Goal: Transaction & Acquisition: Purchase product/service

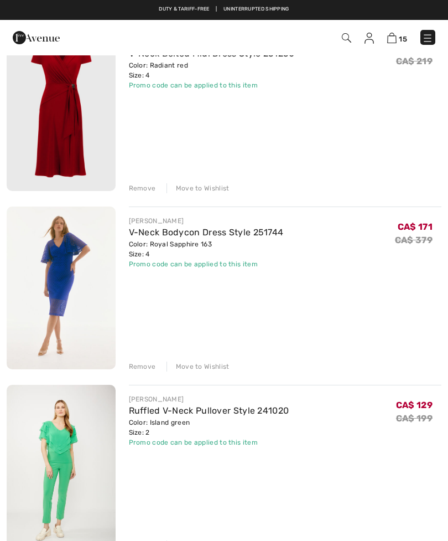
scroll to position [1565, 0]
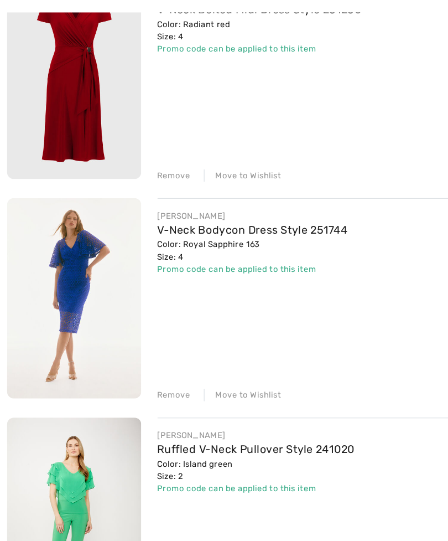
click at [154, 226] on link "V-Neck Bodycon Dress Style 251744" at bounding box center [206, 231] width 155 height 11
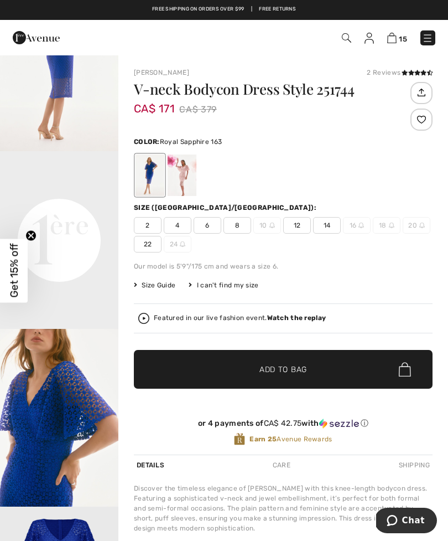
click at [390, 43] on img at bounding box center [392, 38] width 9 height 11
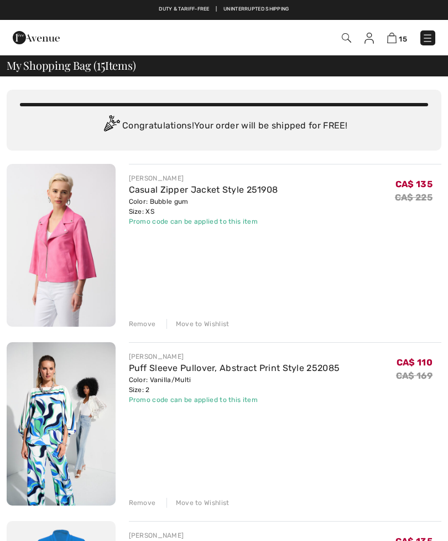
checkbox input "true"
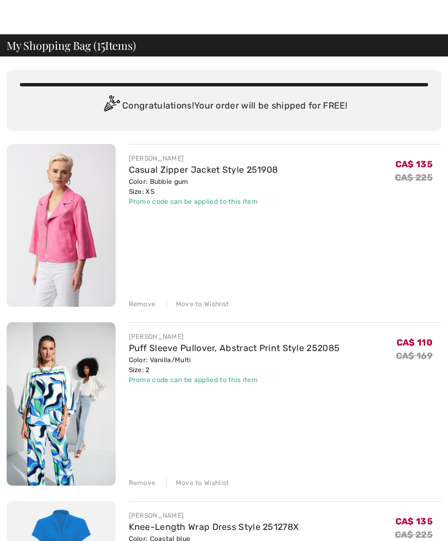
scroll to position [33, 0]
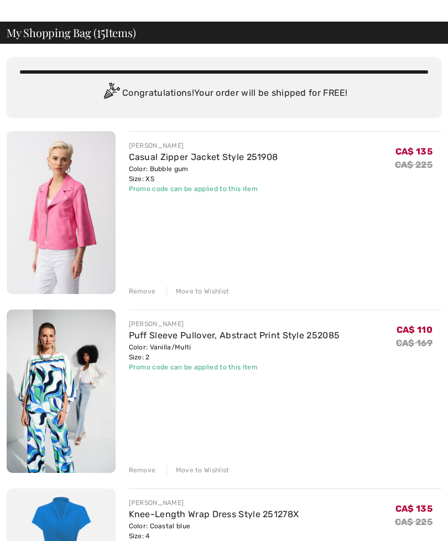
click at [138, 295] on div "Remove" at bounding box center [142, 291] width 27 height 10
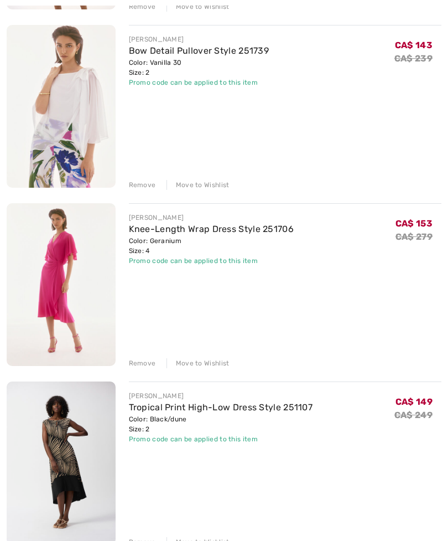
scroll to position [677, 0]
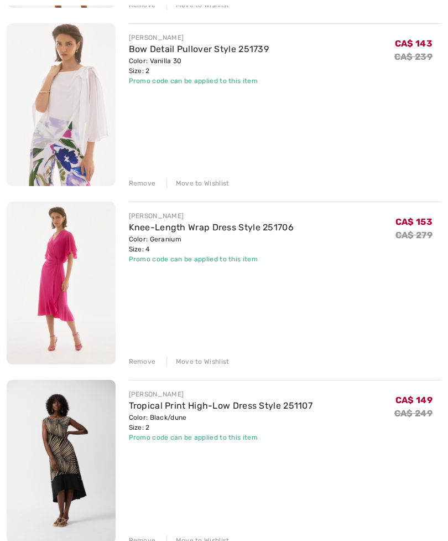
click at [204, 231] on link "Knee-Length Wrap Dress Style 251706" at bounding box center [212, 227] width 166 height 11
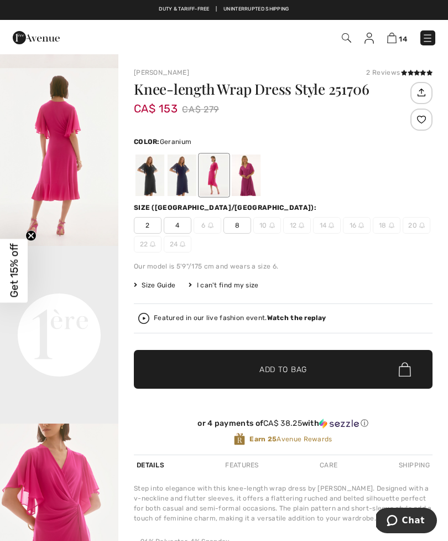
scroll to position [169, 0]
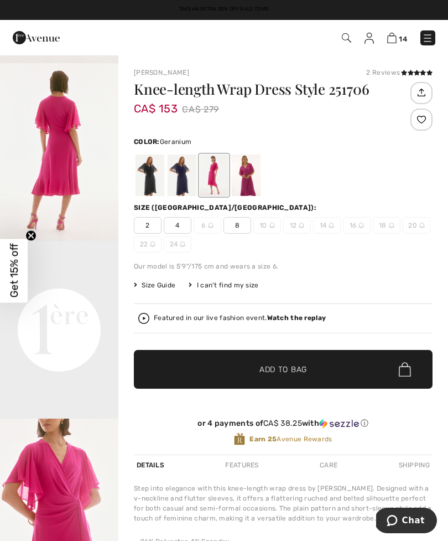
click at [396, 36] on img at bounding box center [392, 38] width 9 height 11
click at [394, 40] on img at bounding box center [392, 38] width 9 height 11
click at [393, 40] on img at bounding box center [392, 38] width 9 height 11
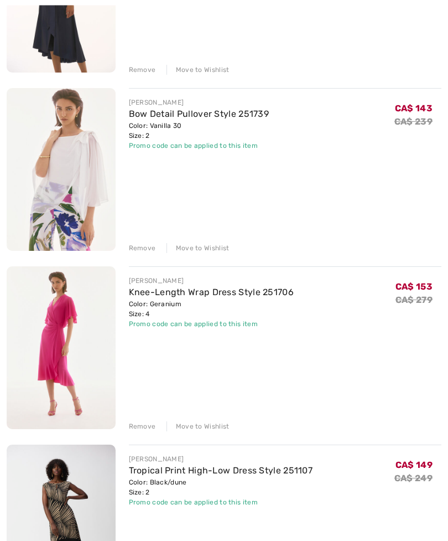
scroll to position [612, 0]
click at [152, 115] on link "Bow Detail Pullover Style 251739" at bounding box center [199, 114] width 141 height 11
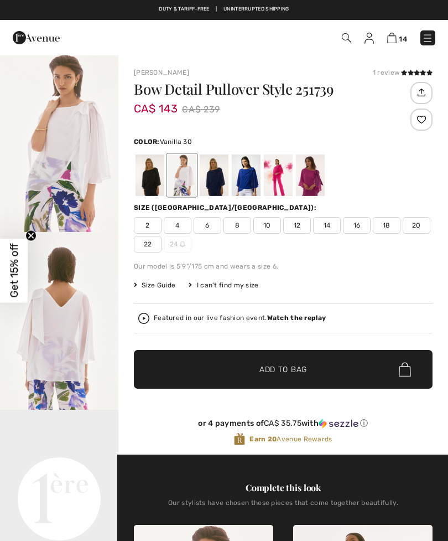
checkbox input "true"
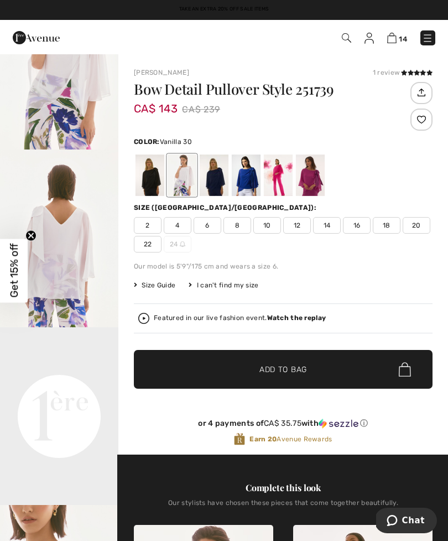
scroll to position [82, 0]
click at [248, 180] on div at bounding box center [246, 175] width 29 height 42
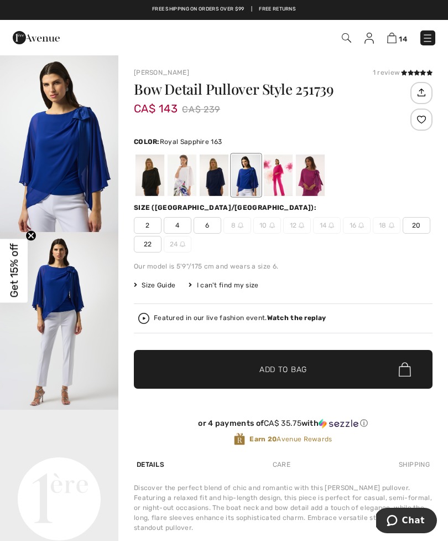
scroll to position [0, 0]
click at [216, 178] on div at bounding box center [214, 175] width 29 height 42
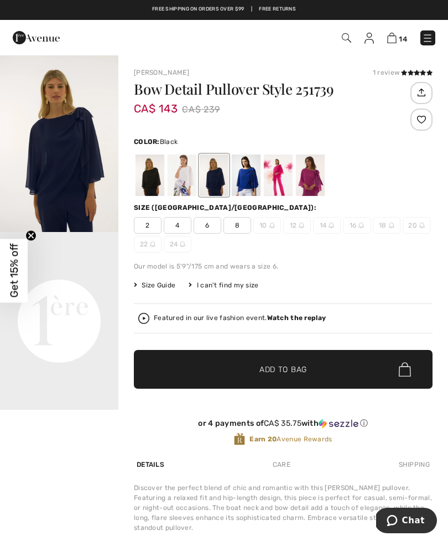
click at [154, 178] on div at bounding box center [150, 175] width 29 height 42
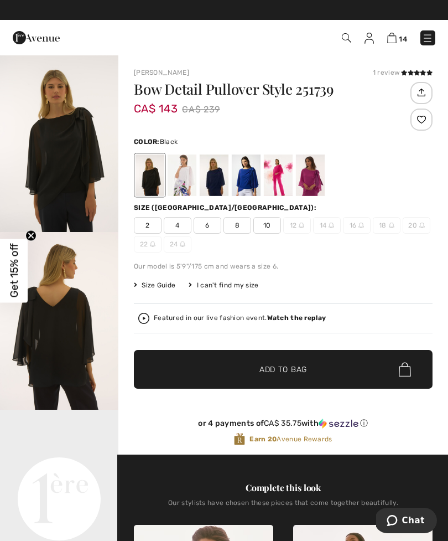
click at [250, 178] on div at bounding box center [246, 175] width 29 height 42
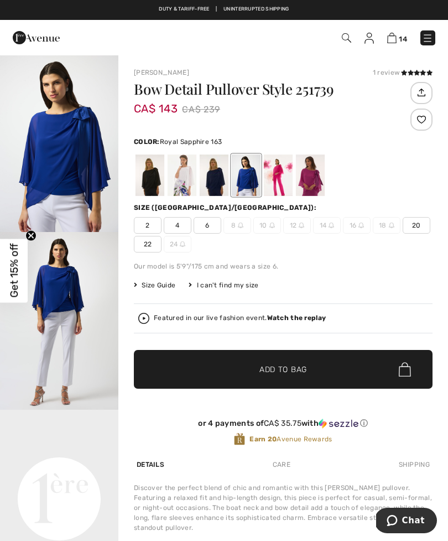
click at [280, 181] on div at bounding box center [278, 175] width 29 height 42
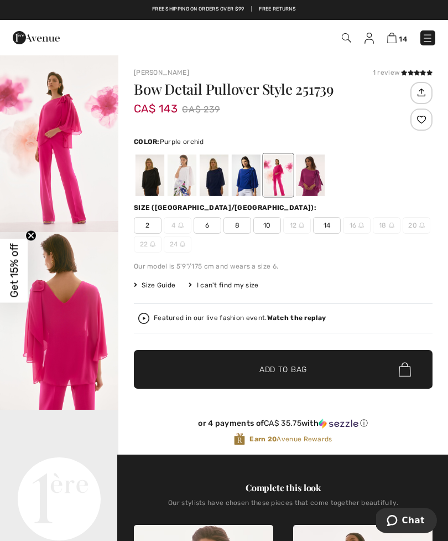
click at [312, 176] on div at bounding box center [310, 175] width 29 height 42
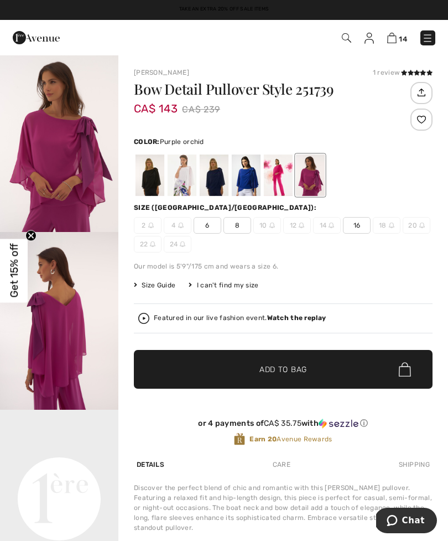
click at [393, 42] on img at bounding box center [392, 38] width 9 height 11
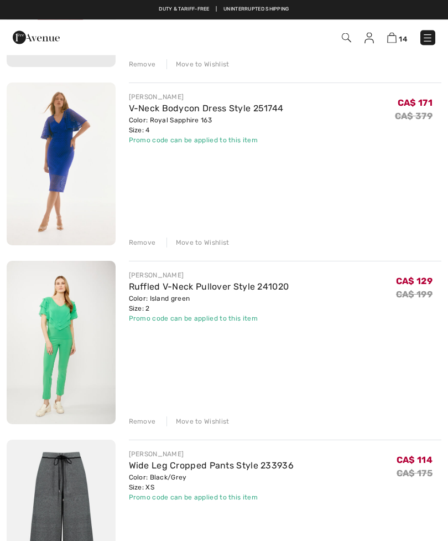
scroll to position [1509, 0]
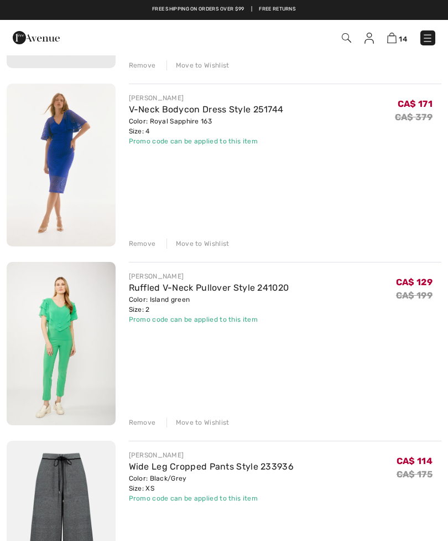
click at [177, 293] on link "Ruffled V-Neck Pullover Style 241020" at bounding box center [209, 287] width 161 height 11
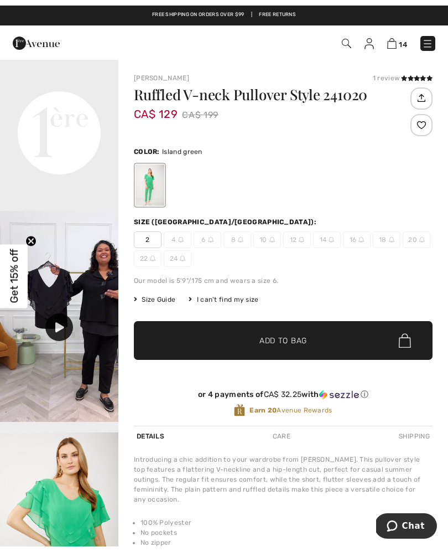
scroll to position [374, 0]
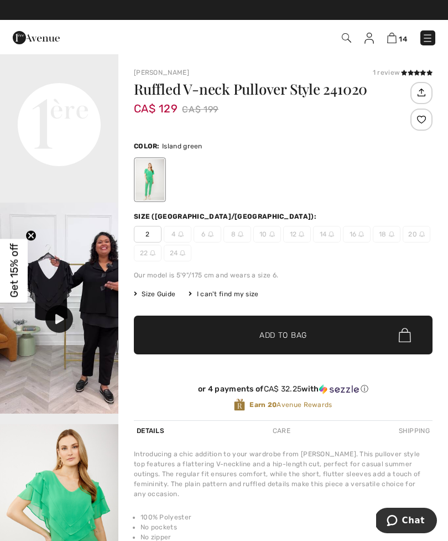
click at [64, 324] on icon at bounding box center [59, 319] width 9 height 10
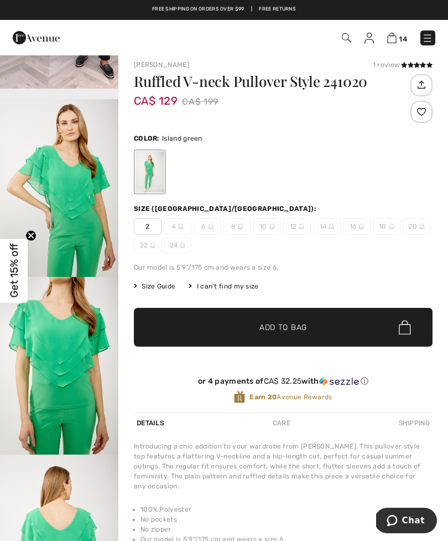
scroll to position [0, 0]
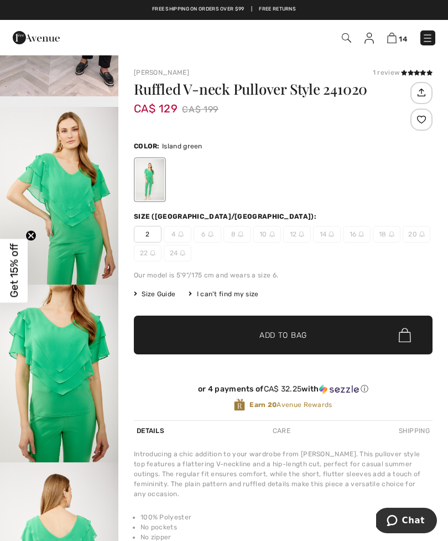
click at [386, 43] on span "14" at bounding box center [316, 37] width 240 height 15
click at [396, 42] on img at bounding box center [392, 38] width 9 height 11
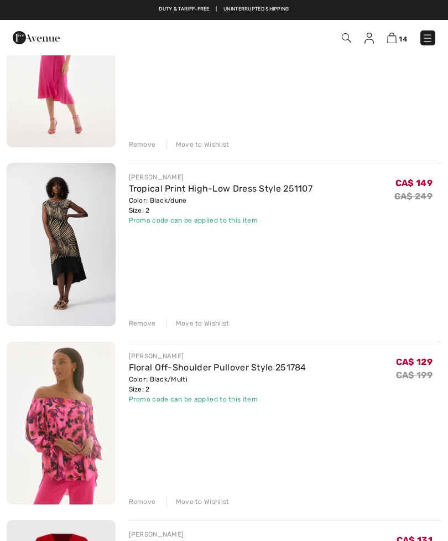
scroll to position [893, 0]
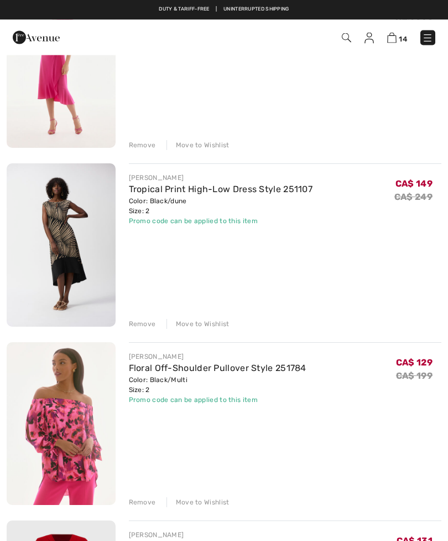
click at [168, 192] on link "Tropical Print High-Low Dress Style 251107" at bounding box center [221, 189] width 184 height 11
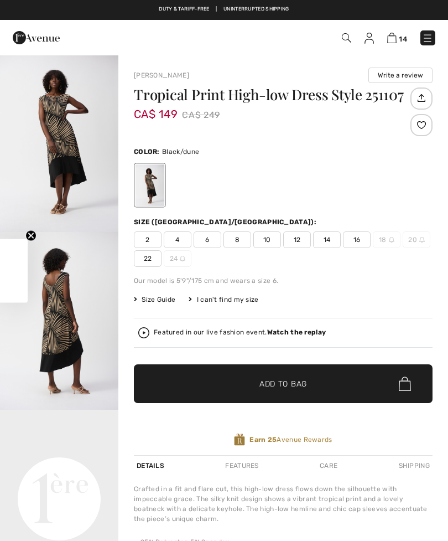
checkbox input "true"
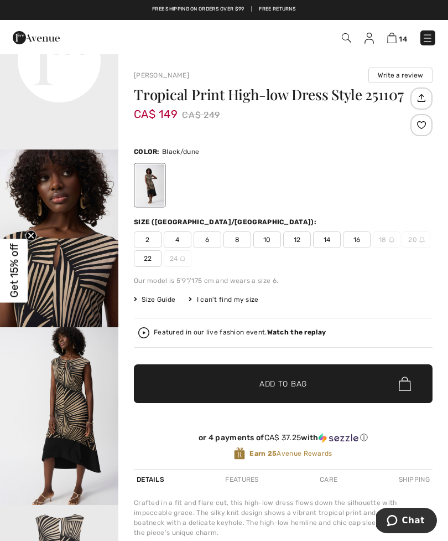
scroll to position [475, 0]
click at [389, 42] on img at bounding box center [392, 38] width 9 height 11
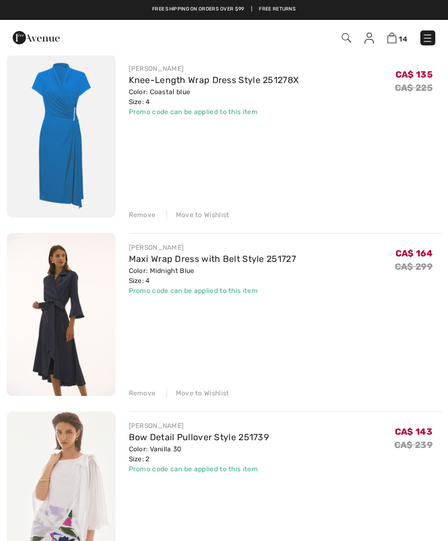
scroll to position [287, 0]
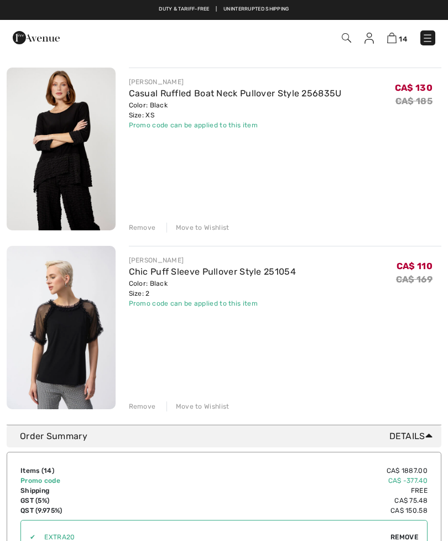
scroll to position [2238, 0]
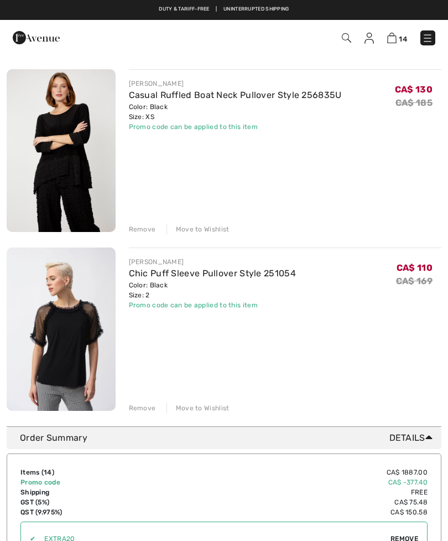
click at [133, 231] on div "Remove" at bounding box center [142, 229] width 27 height 10
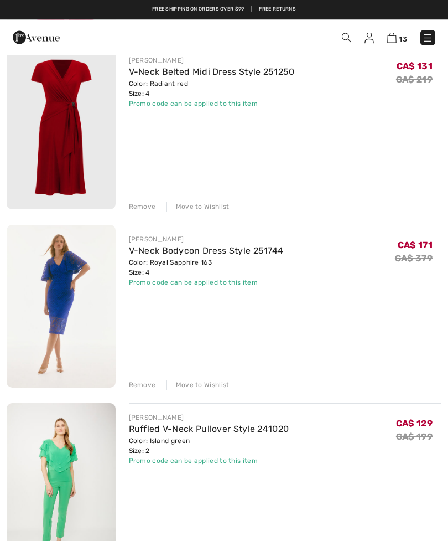
click at [143, 385] on div "Remove" at bounding box center [142, 385] width 27 height 10
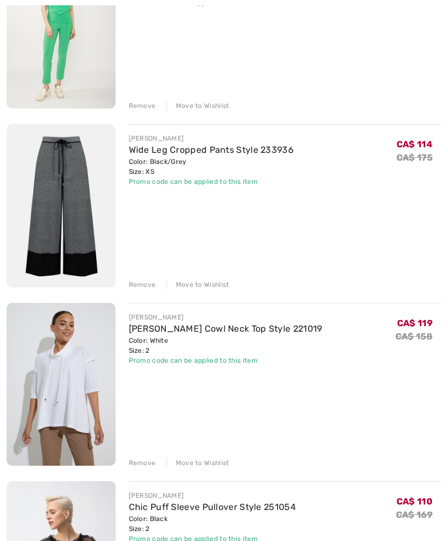
scroll to position [1647, 0]
click at [132, 282] on div "Remove" at bounding box center [142, 285] width 27 height 10
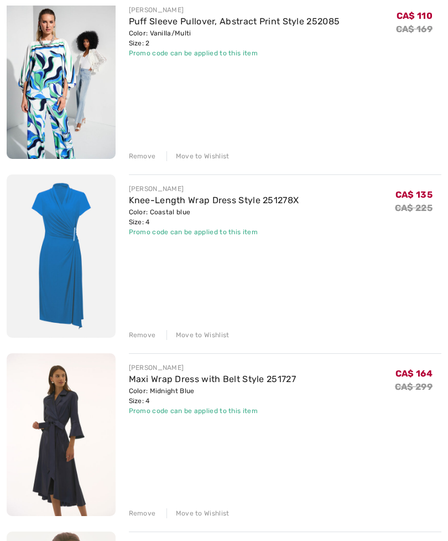
scroll to position [168, 0]
click at [138, 335] on div "Remove" at bounding box center [142, 335] width 27 height 10
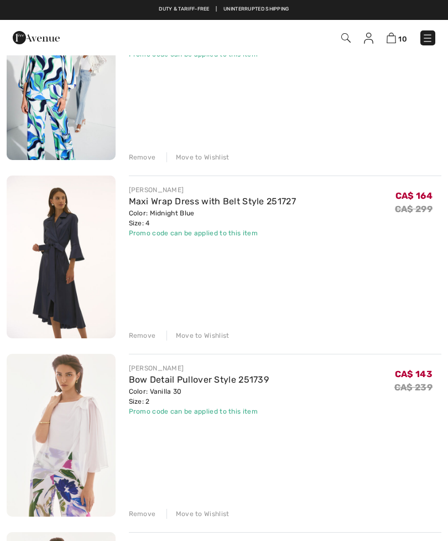
scroll to position [167, 0]
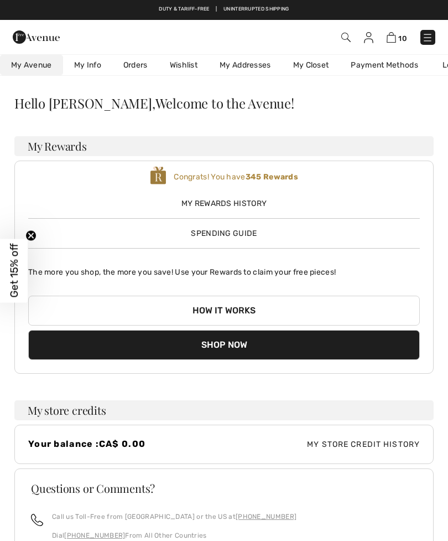
click at [389, 37] on img at bounding box center [391, 37] width 9 height 11
click at [393, 37] on img at bounding box center [391, 37] width 9 height 11
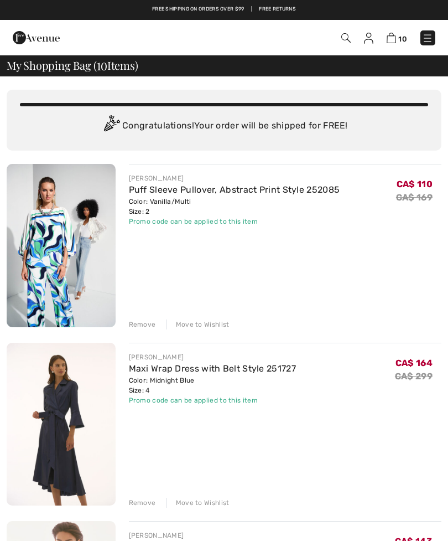
click at [366, 40] on img at bounding box center [368, 38] width 9 height 11
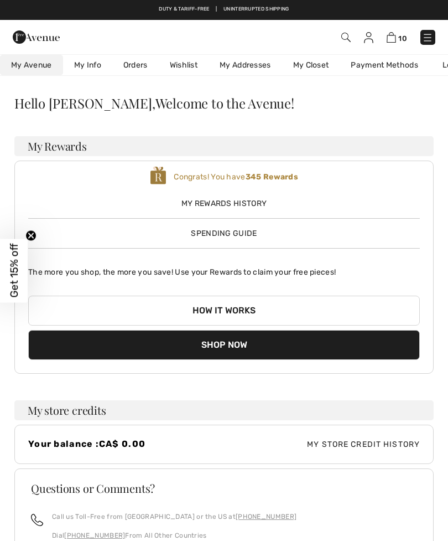
click at [134, 68] on link "Orders" at bounding box center [135, 65] width 47 height 20
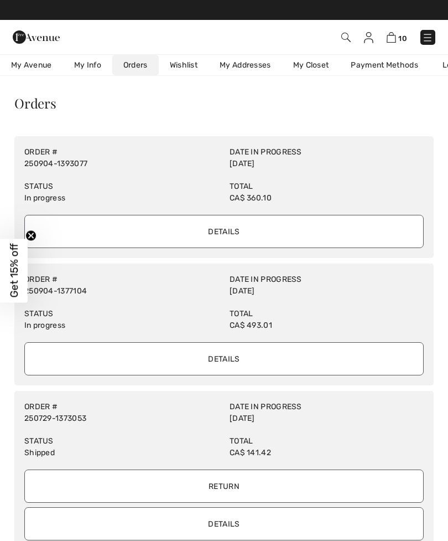
click at [223, 356] on input "Details" at bounding box center [224, 358] width 400 height 33
